Goal: Task Accomplishment & Management: Use online tool/utility

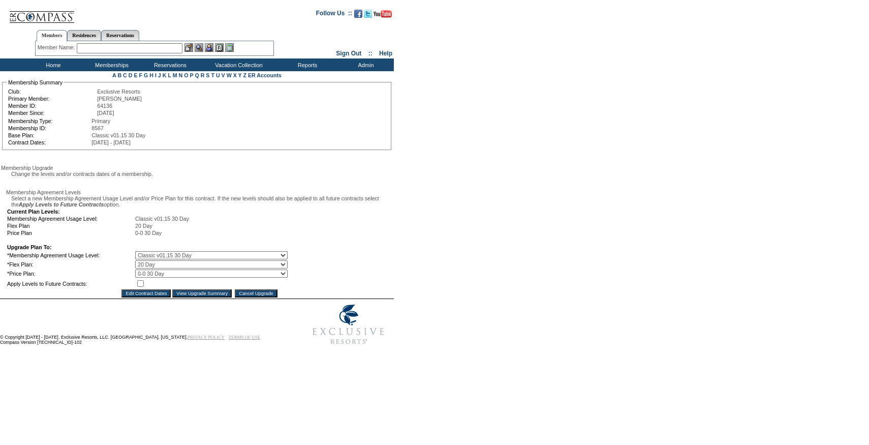
click at [146, 288] on td at bounding box center [211, 283] width 152 height 10
click at [144, 287] on input "checkbox" at bounding box center [140, 283] width 7 height 7
checkbox input "true"
click at [157, 297] on input "Edit Contract Dates" at bounding box center [145, 293] width 49 height 8
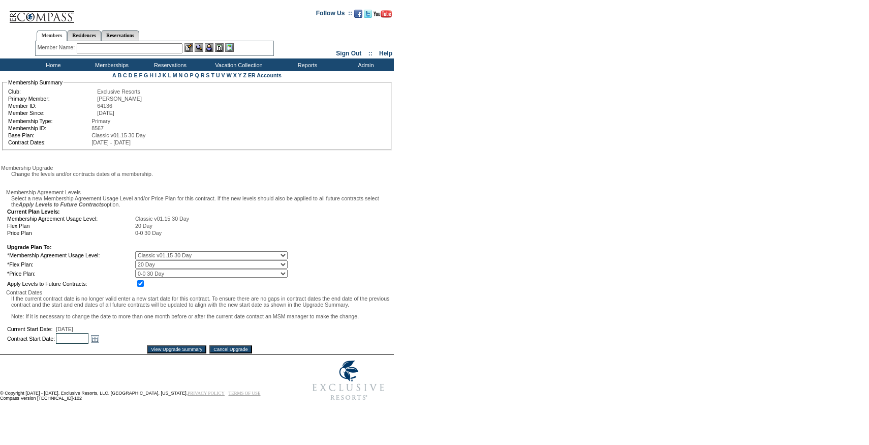
click at [88, 343] on input "text" at bounding box center [72, 338] width 33 height 11
type input "12/1/2026"
type input "2026-12-02"
type input "12/2026"
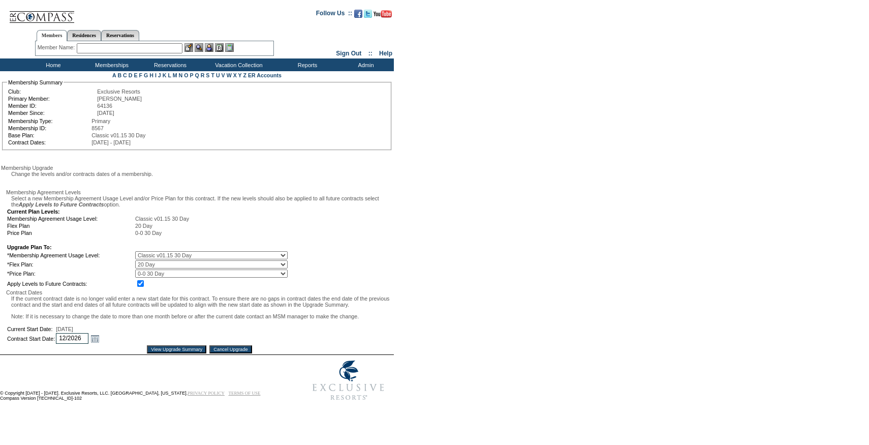
click at [154, 353] on input "View Upgrade Summary" at bounding box center [176, 349] width 59 height 8
